Goal: Check status: Check status

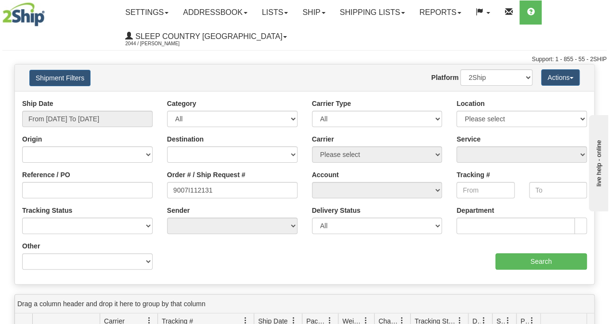
type input "9007I112131"
click at [95, 111] on input "From [DATE] To [DATE]" at bounding box center [87, 119] width 130 height 16
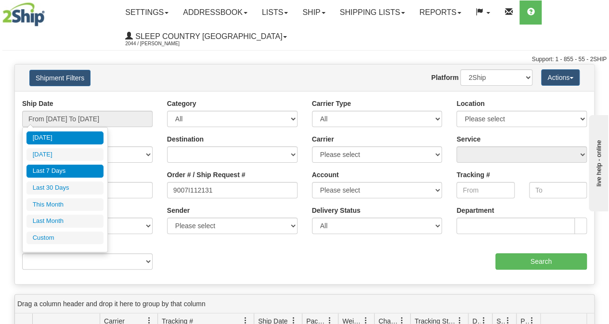
click at [45, 173] on li "Last 7 Days" at bounding box center [64, 171] width 77 height 13
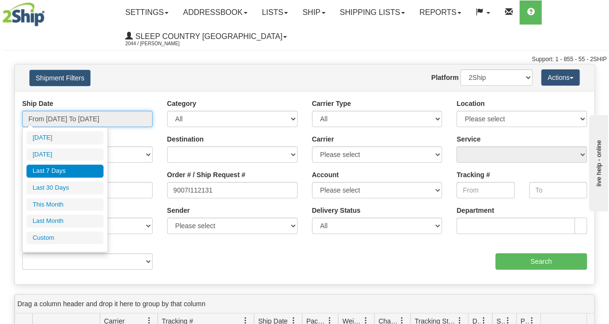
click at [63, 111] on input "From [DATE] To [DATE]" at bounding box center [87, 119] width 130 height 16
click at [53, 193] on ul "[DATE] [DATE] Last 7 Days Last 30 Days This Month Last Month Custom" at bounding box center [64, 187] width 77 height 113
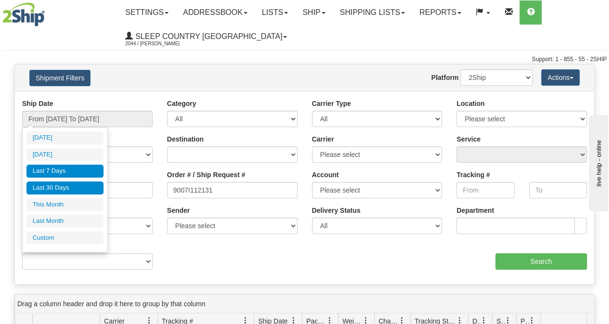
click at [54, 184] on li "Last 30 Days" at bounding box center [64, 187] width 77 height 13
type input "From [DATE] To [DATE]"
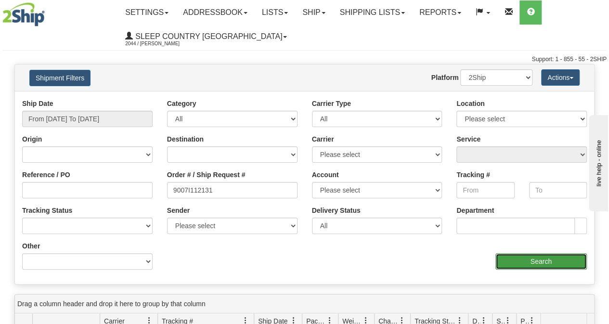
click at [525, 256] on input "Search" at bounding box center [541, 261] width 92 height 16
